Goal: Information Seeking & Learning: Learn about a topic

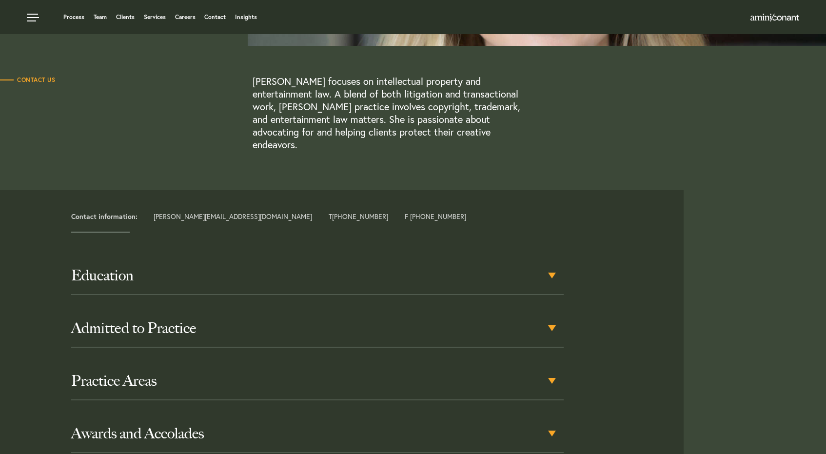
scroll to position [250, 0]
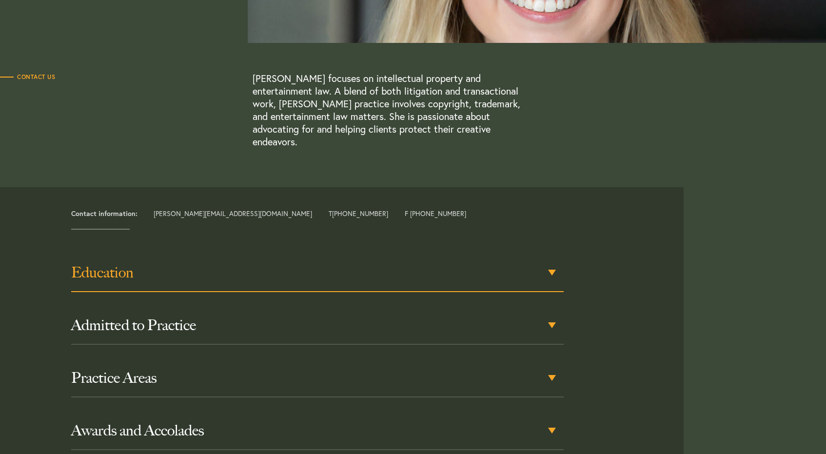
click at [314, 264] on h3 "Education" at bounding box center [317, 273] width 493 height 18
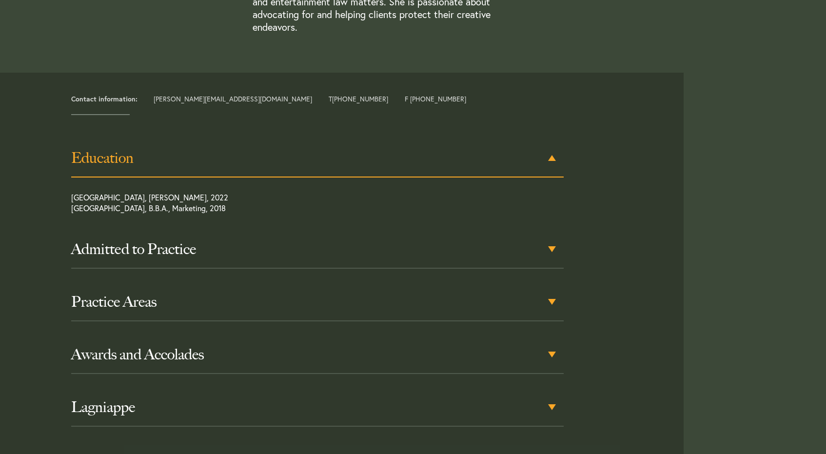
scroll to position [377, 0]
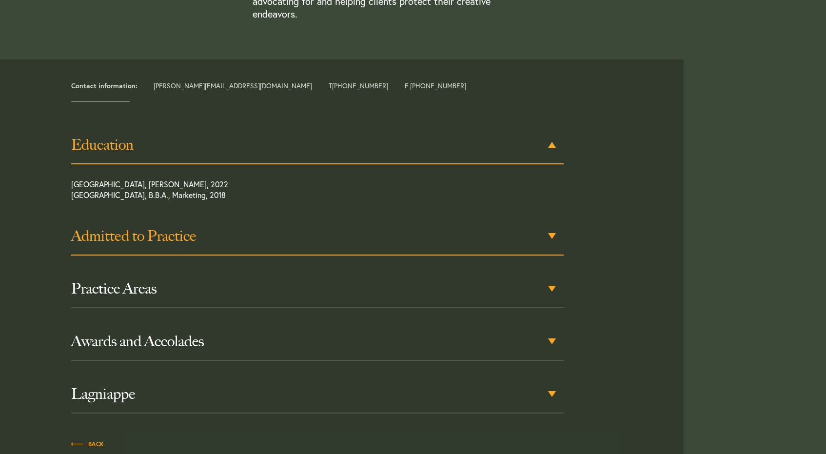
click at [315, 227] on h3 "Admitted to Practice" at bounding box center [317, 236] width 493 height 18
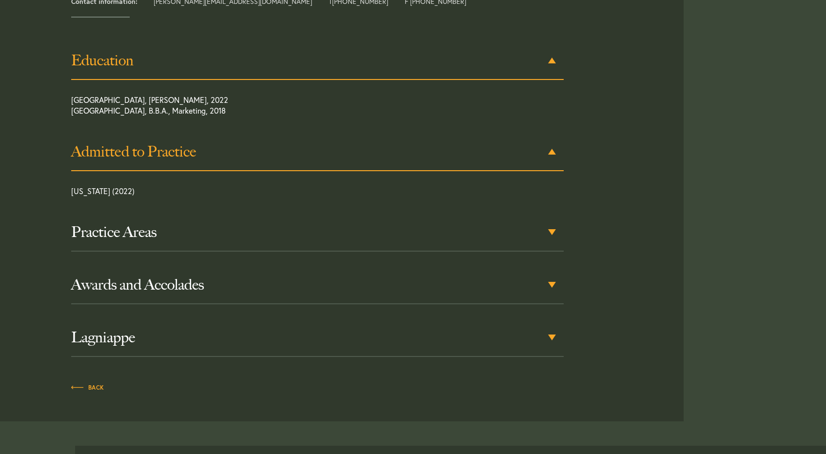
scroll to position [469, 0]
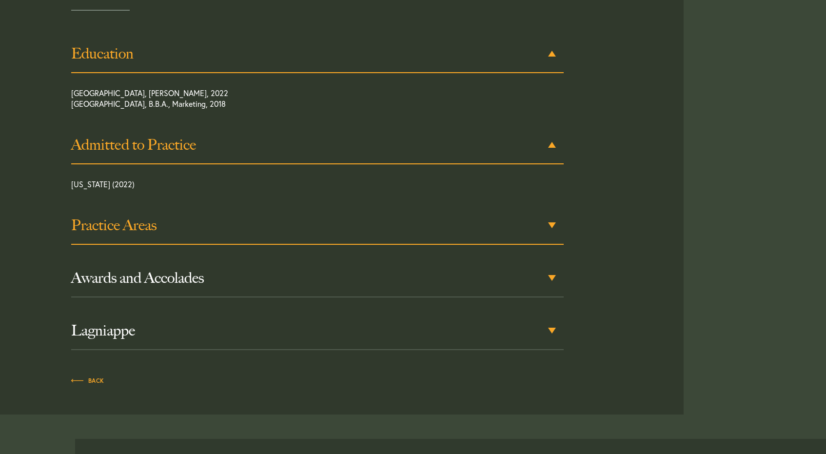
click at [313, 217] on h3 "Practice Areas" at bounding box center [317, 226] width 493 height 18
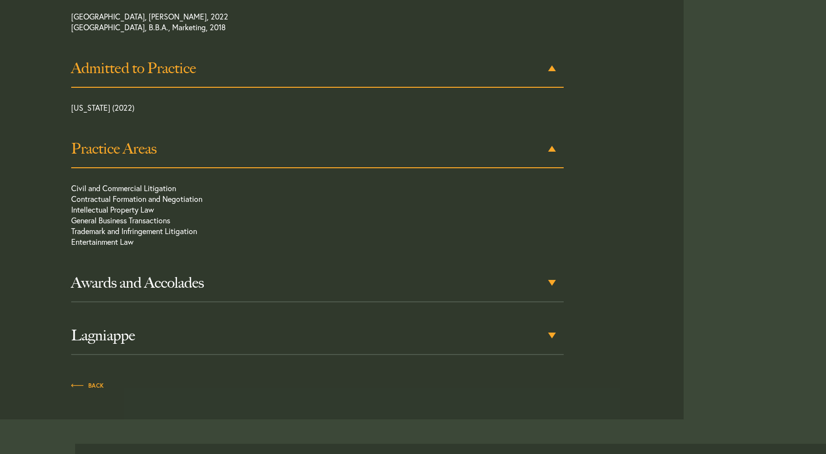
scroll to position [549, 0]
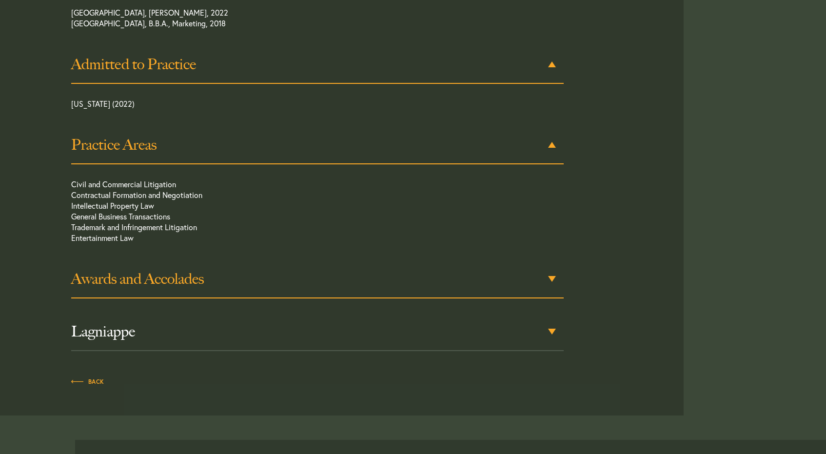
click at [297, 270] on h3 "Awards and Accolades" at bounding box center [317, 279] width 493 height 18
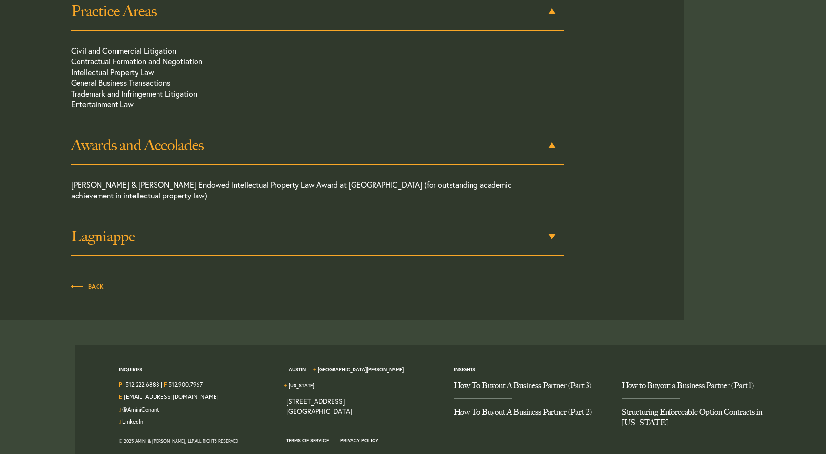
click at [308, 233] on div "Lagniappe" at bounding box center [317, 237] width 493 height 38
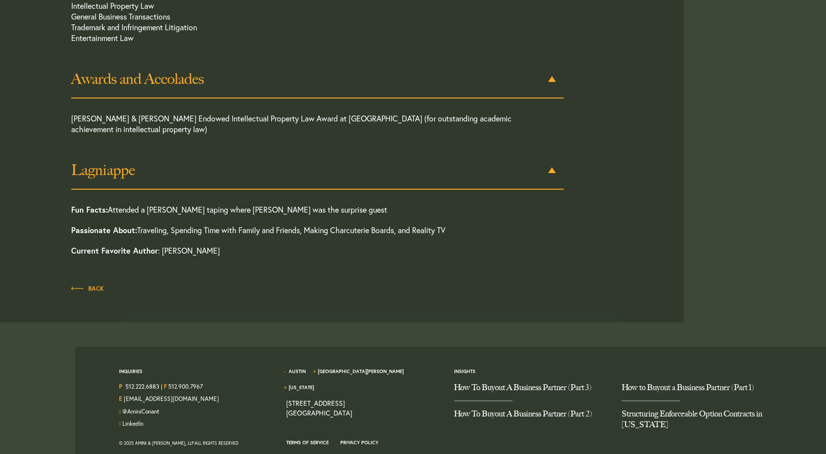
scroll to position [750, 0]
drag, startPoint x: 225, startPoint y: 239, endPoint x: 161, endPoint y: 240, distance: 63.9
click at [160, 240] on p "Current Favorite Author : [PERSON_NAME]" at bounding box center [292, 249] width 443 height 20
copy p "[PERSON_NAME]"
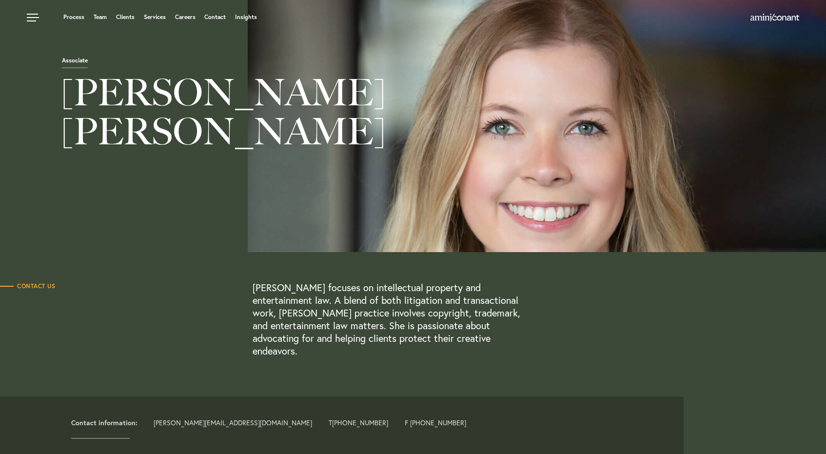
scroll to position [0, 0]
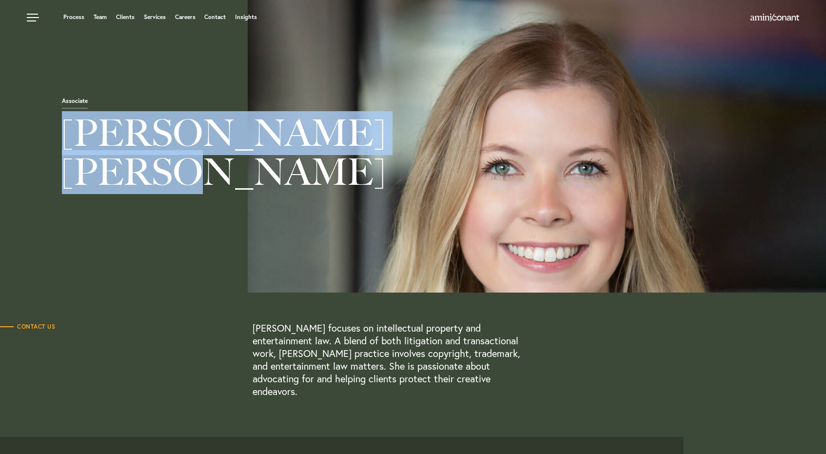
drag, startPoint x: 66, startPoint y: 134, endPoint x: 154, endPoint y: 161, distance: 92.5
click at [154, 161] on h1 "[PERSON_NAME]" at bounding box center [289, 155] width 578 height 83
copy h1 "[PERSON_NAME]"
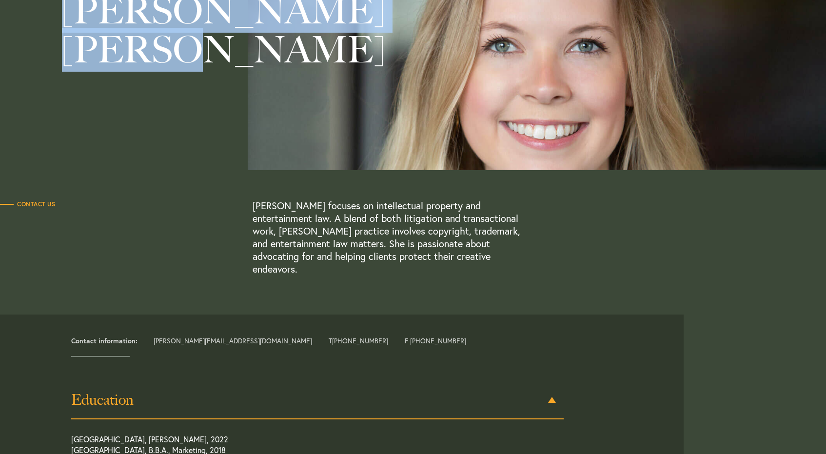
scroll to position [123, 0]
